Goal: Information Seeking & Learning: Learn about a topic

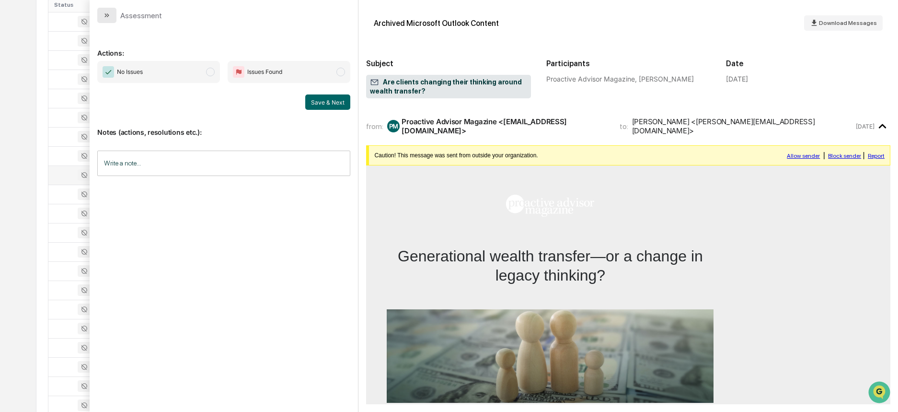
click at [105, 20] on button "modal" at bounding box center [106, 15] width 19 height 15
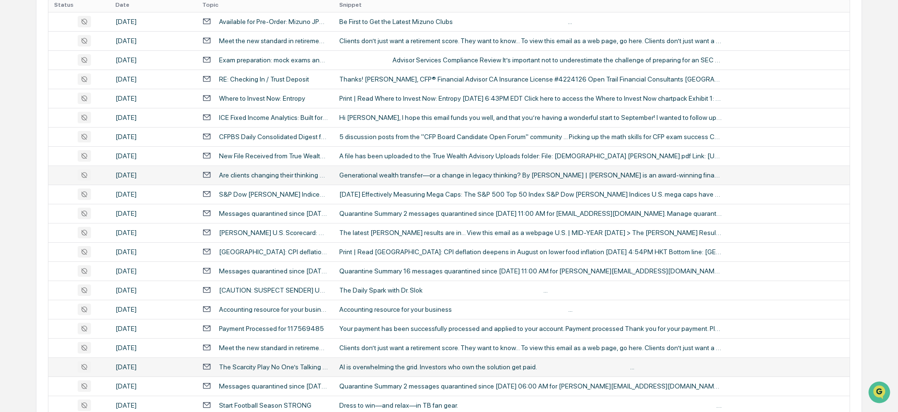
click at [387, 363] on div "AI is overwhelming the grid. Investors who own the solution get paid. ‌ ‌ ‌ ‌ ‌…" at bounding box center [530, 367] width 383 height 8
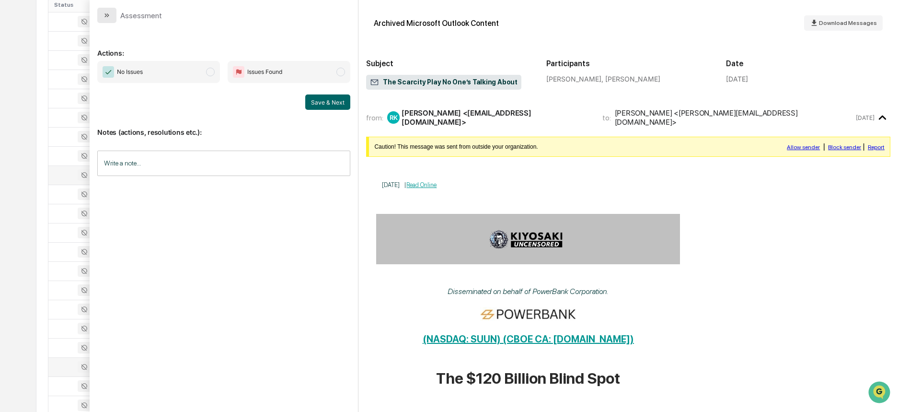
click at [107, 17] on icon "modal" at bounding box center [107, 15] width 8 height 8
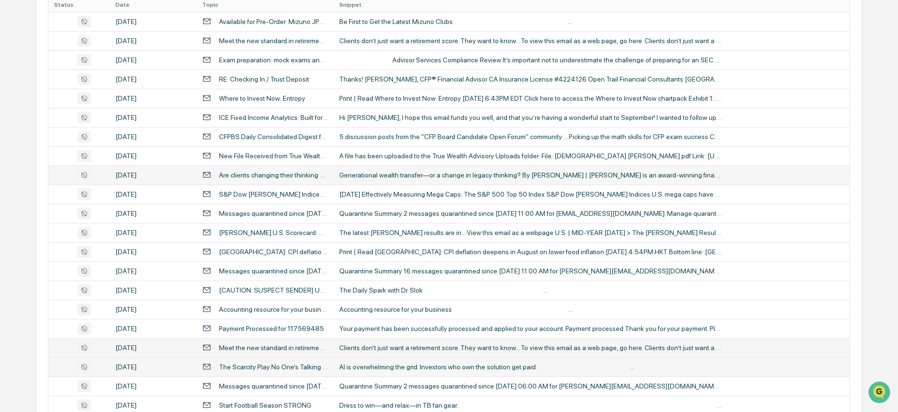
scroll to position [342, 0]
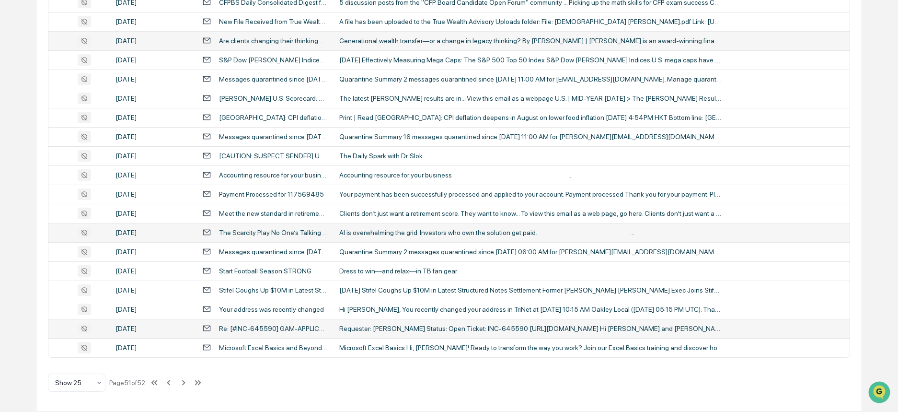
click at [529, 325] on div "Requester: [PERSON_NAME] Status: Open Ticket: INC-645590 [URL][DOMAIN_NAME] Hi …" at bounding box center [530, 328] width 383 height 8
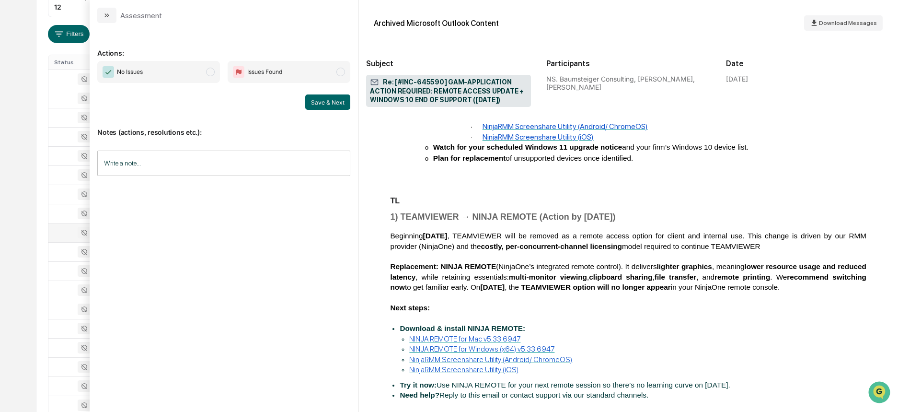
scroll to position [1581, 0]
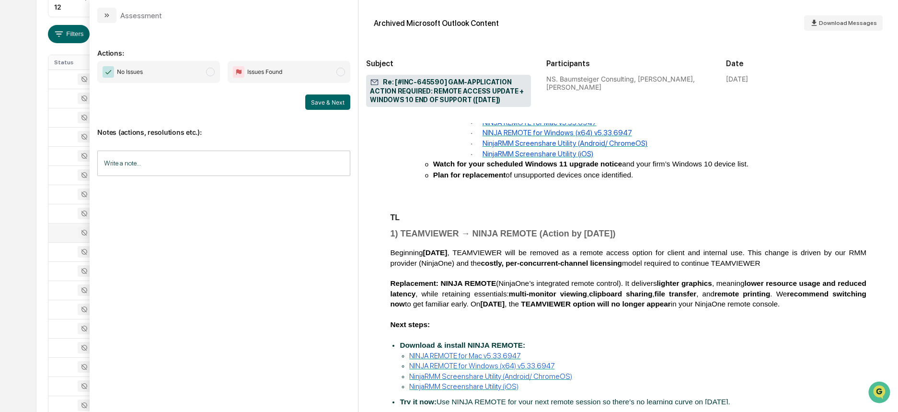
click at [97, 18] on div "Assessment" at bounding box center [224, 11] width 268 height 23
click at [108, 17] on icon "modal" at bounding box center [108, 15] width 2 height 4
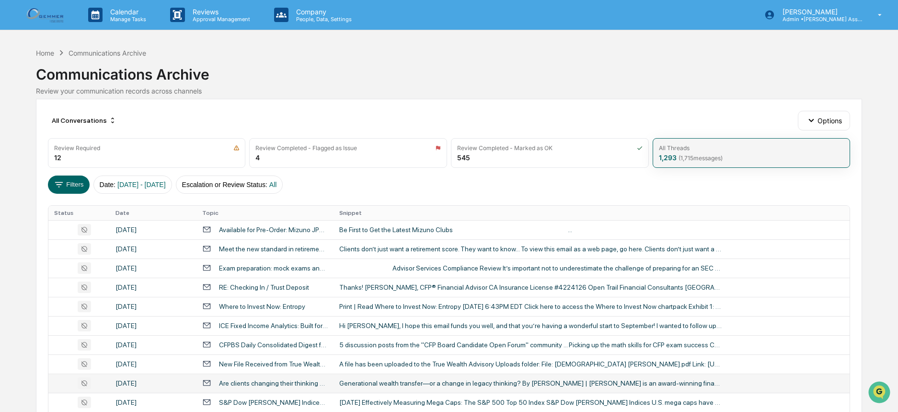
click at [683, 156] on span "( 1,715 messages)" at bounding box center [700, 157] width 44 height 7
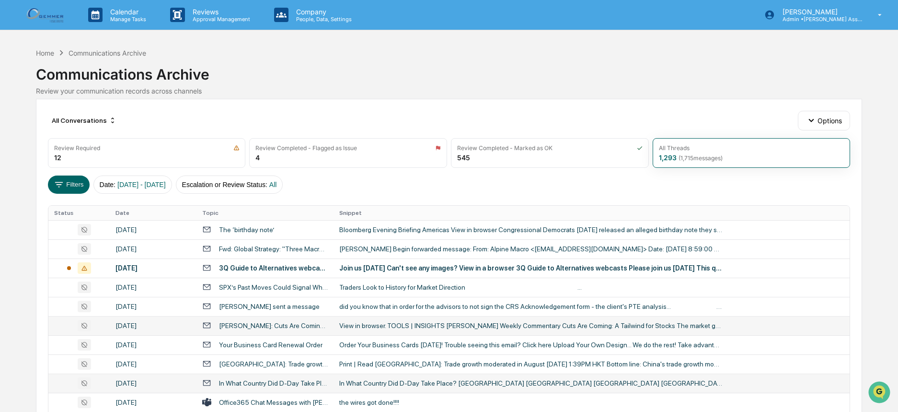
click at [424, 324] on div "View in browser. TOOLS | INSIGHTS [PERSON_NAME] Weekly Commentary Cuts Are Comi…" at bounding box center [530, 325] width 383 height 8
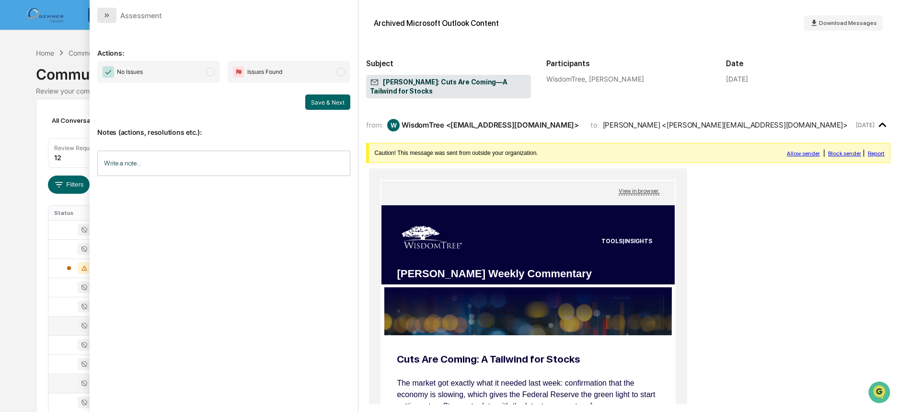
click at [107, 14] on icon "modal" at bounding box center [107, 15] width 8 height 8
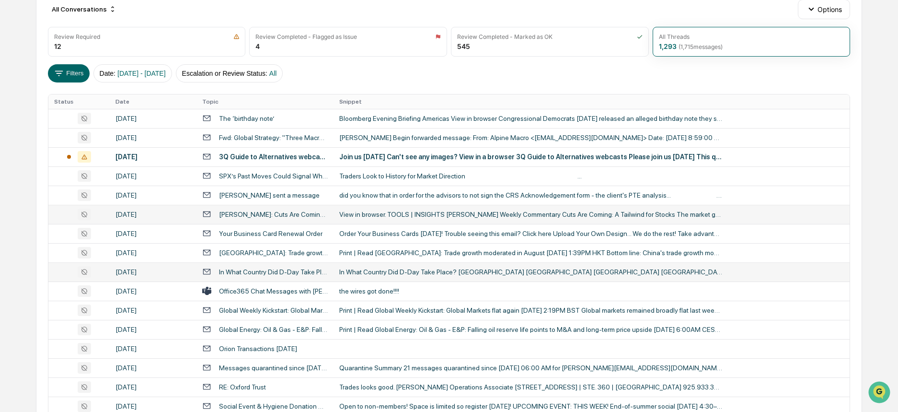
scroll to position [240, 0]
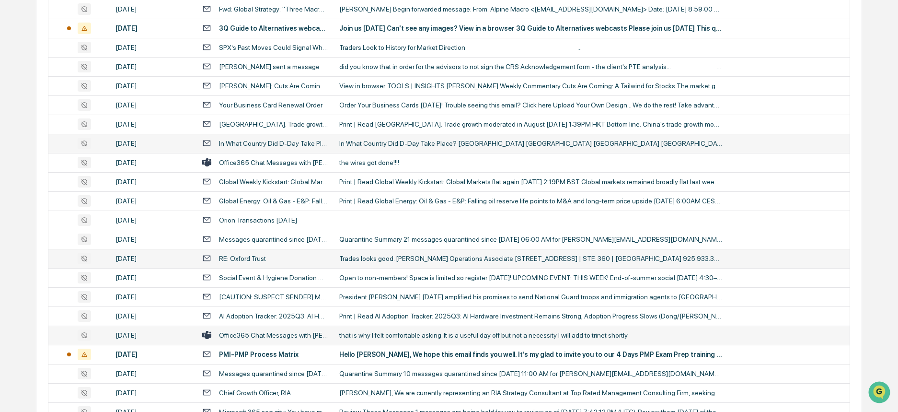
click at [372, 264] on td "Trades looks good. [PERSON_NAME] Operations Associate [STREET_ADDRESS] | STE. 3…" at bounding box center [591, 258] width 516 height 19
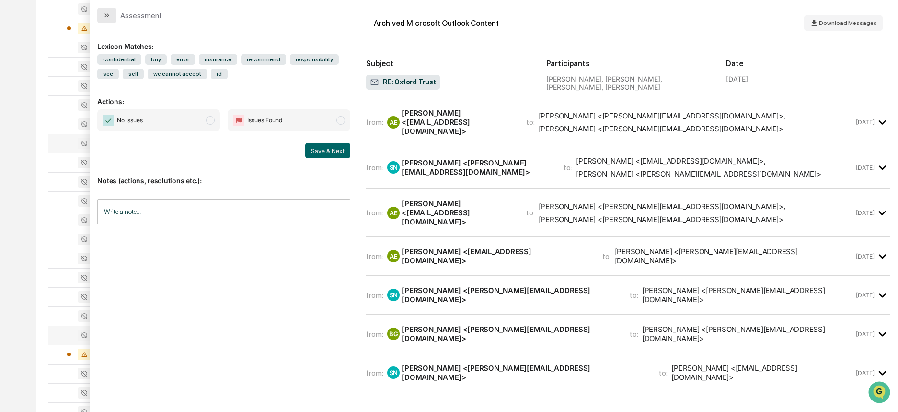
click at [111, 13] on icon "modal" at bounding box center [107, 15] width 8 height 8
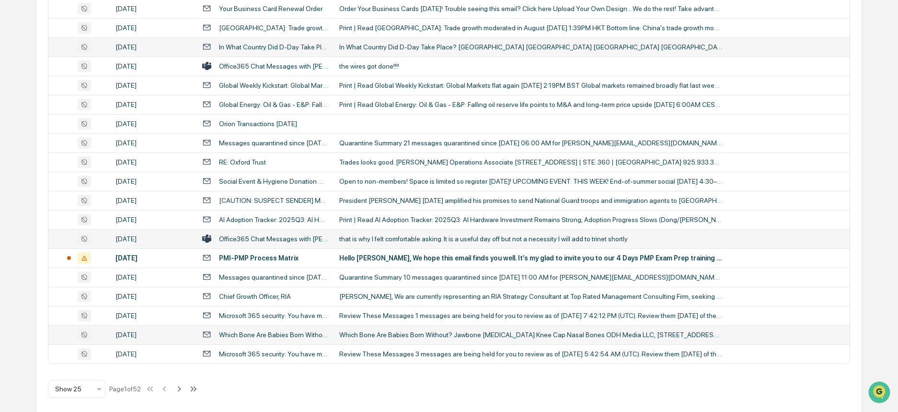
scroll to position [342, 0]
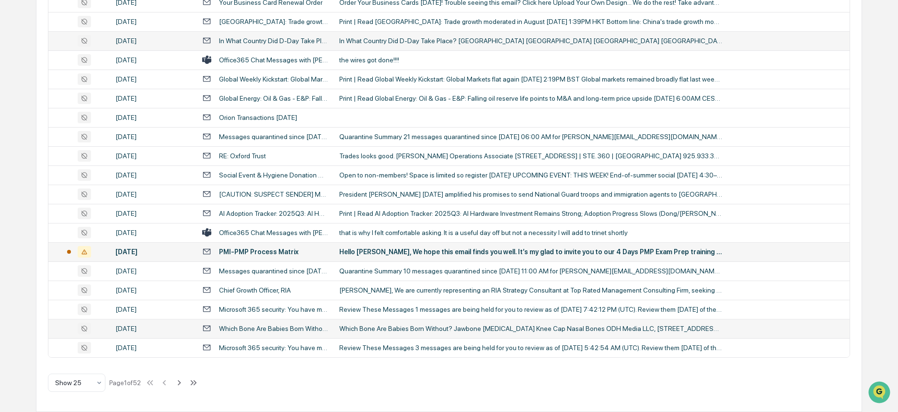
click at [462, 248] on div "Hello [PERSON_NAME], We hope this email finds you well. It’s my glad to invite …" at bounding box center [530, 252] width 383 height 8
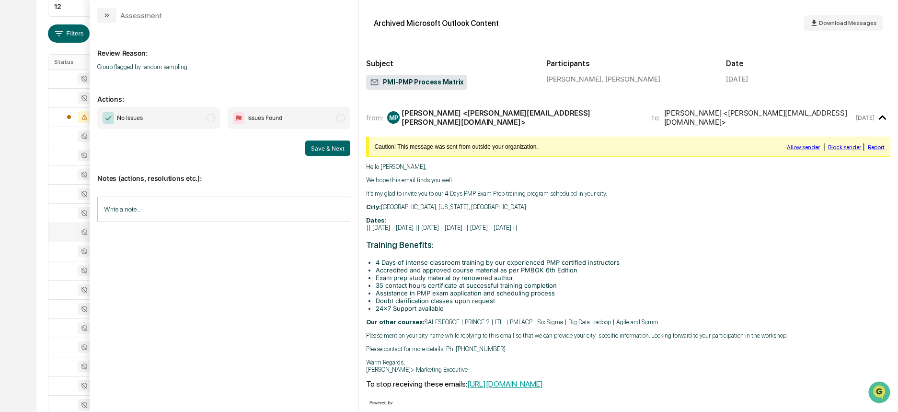
scroll to position [150, 0]
click at [100, 11] on button "modal" at bounding box center [106, 15] width 19 height 15
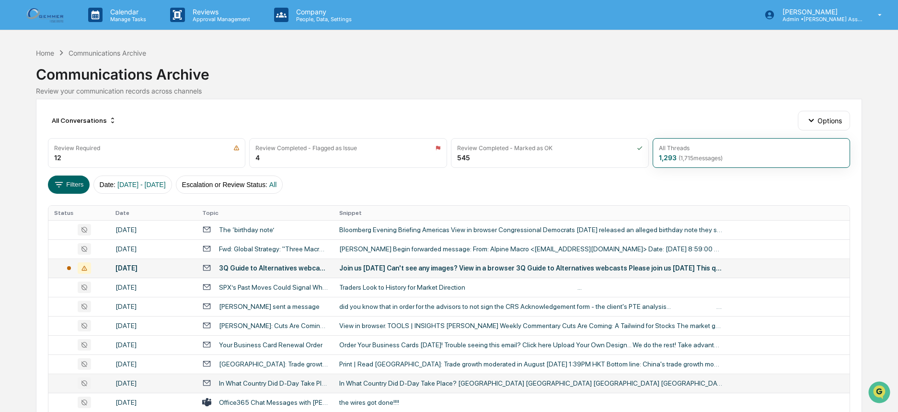
click at [372, 262] on td "Join us [DATE] Can't see any images? View in a browser 3Q Guide to Alternatives…" at bounding box center [591, 267] width 516 height 19
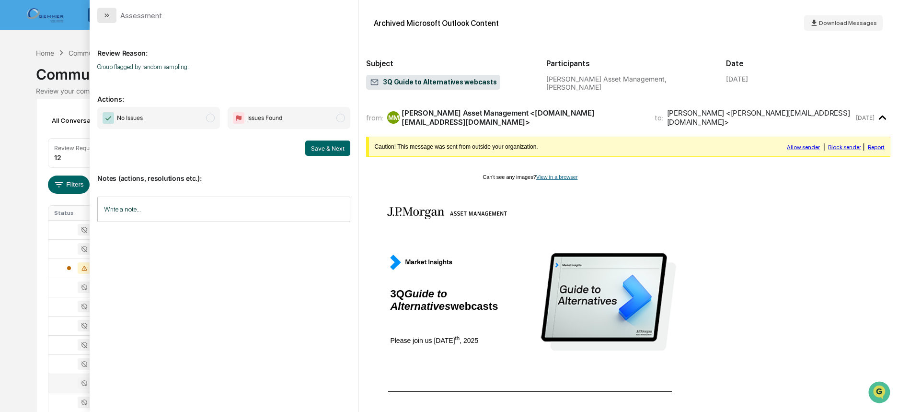
click at [102, 19] on button "modal" at bounding box center [106, 15] width 19 height 15
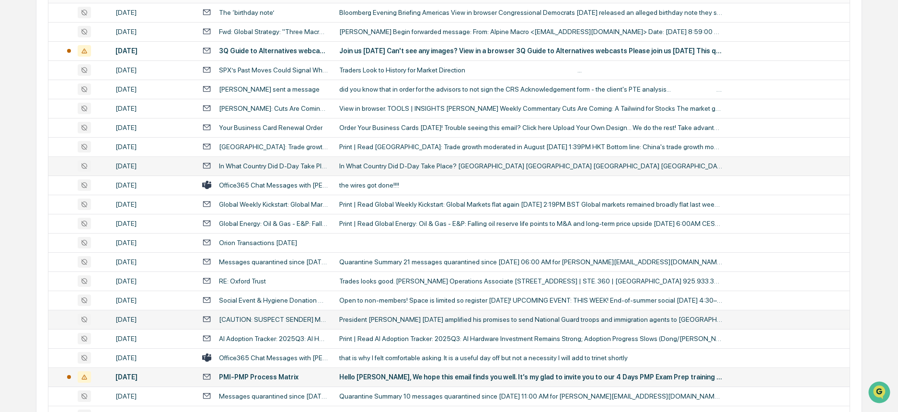
scroll to position [240, 0]
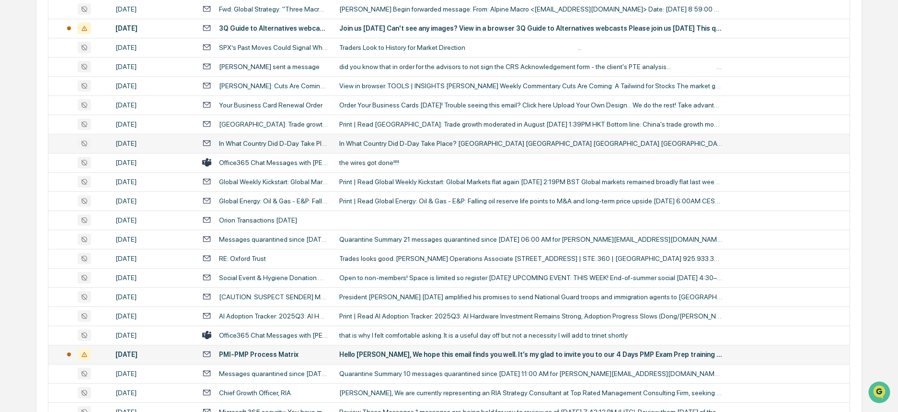
click at [429, 344] on td "Hello [PERSON_NAME], We hope this email finds you well. It’s my glad to invite …" at bounding box center [591, 353] width 516 height 19
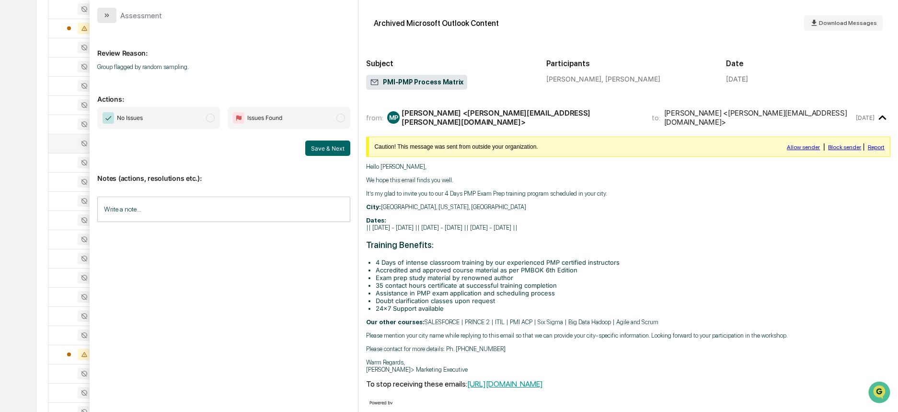
click at [111, 15] on icon "modal" at bounding box center [107, 15] width 8 height 8
